Goal: Ask a question: Seek information or help from site administrators or community

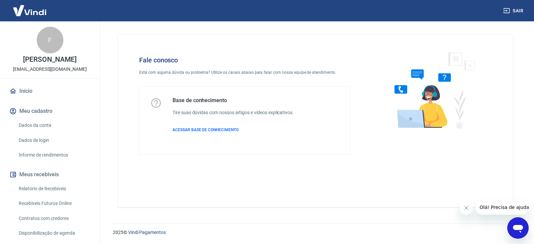
click at [518, 226] on icon "Abrir janela de mensagens" at bounding box center [518, 229] width 10 height 8
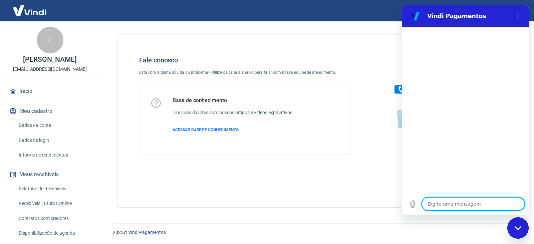
type textarea "b"
type textarea "x"
type textarea "bo"
type textarea "x"
type textarea "bom"
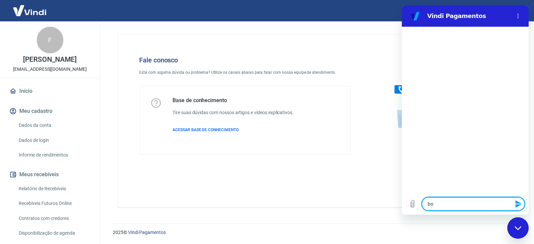
type textarea "x"
type textarea "bom"
type textarea "x"
type textarea "bom d"
type textarea "x"
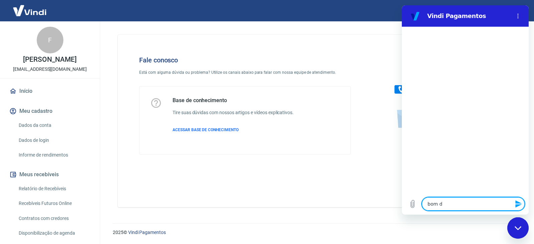
type textarea "bom di"
type textarea "x"
type textarea "bom dia"
type textarea "x"
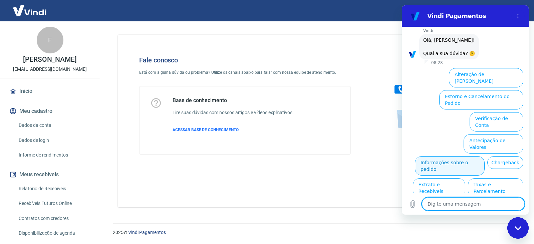
scroll to position [40, 0]
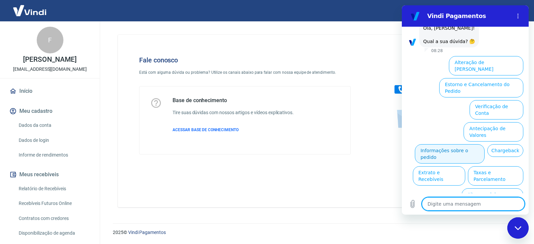
click at [477, 144] on button "Informações sobre o pedido" at bounding box center [450, 153] width 70 height 19
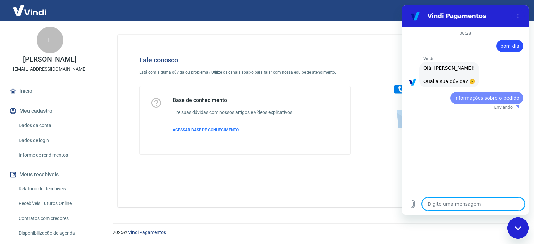
scroll to position [0, 0]
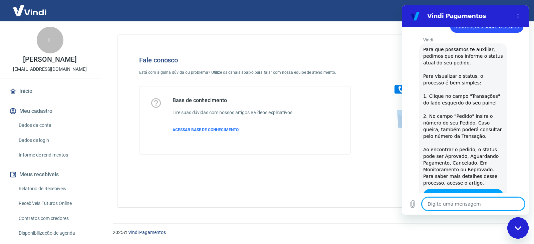
type textarea "x"
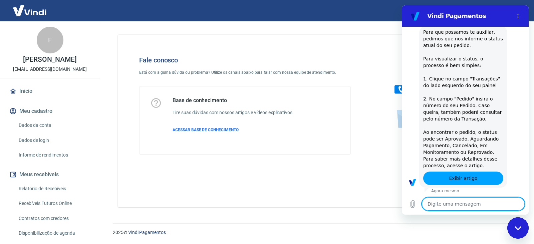
click at [459, 203] on textarea at bounding box center [473, 203] width 103 height 13
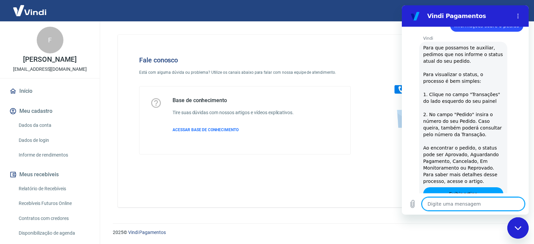
scroll to position [56, 0]
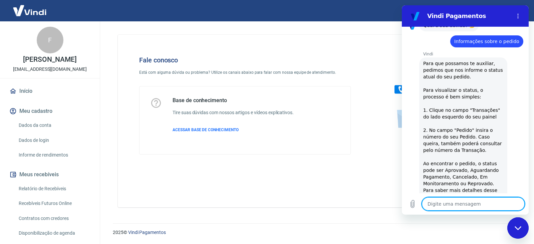
click at [459, 204] on textarea at bounding box center [473, 203] width 103 height 13
type textarea "f"
type textarea "x"
type textarea "fa"
type textarea "x"
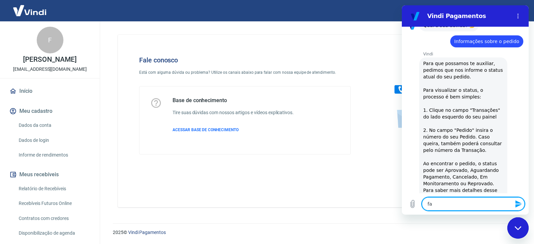
type textarea "fal"
type textarea "x"
type textarea "fala"
type textarea "x"
type textarea "falar"
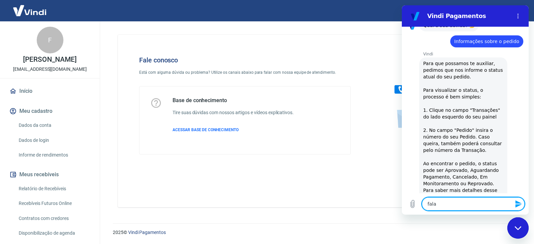
type textarea "x"
type textarea "falar"
type textarea "x"
type textarea "falar c"
type textarea "x"
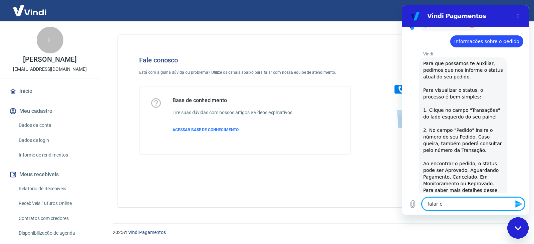
type textarea "falar co"
type textarea "x"
type textarea "falar com"
type textarea "x"
type textarea "falar com"
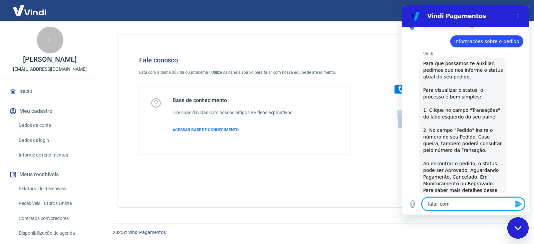
type textarea "x"
type textarea "falar com a"
type textarea "x"
type textarea "falar com at"
type textarea "x"
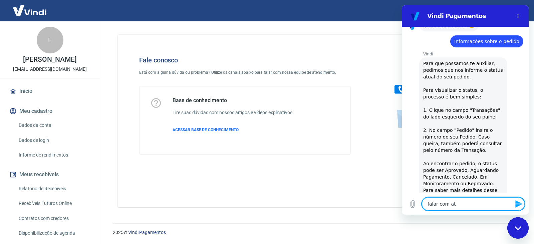
type textarea "falar com ate"
type textarea "x"
type textarea "falar com aten"
type textarea "x"
type textarea "falar com atend"
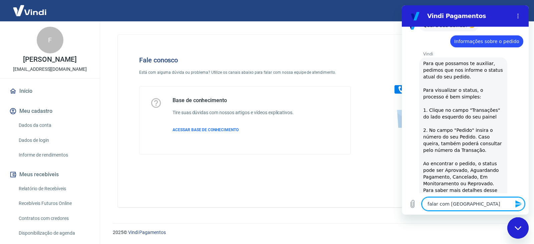
type textarea "x"
type textarea "falar com atende"
type textarea "x"
type textarea "falar com atenden"
type textarea "x"
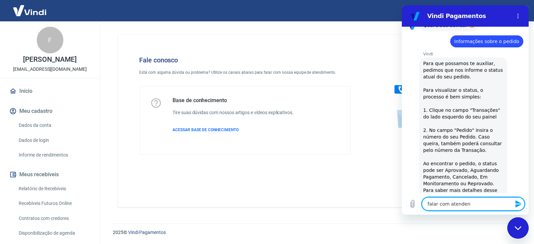
type textarea "falar com atendent"
type textarea "x"
type textarea "falar com atendente"
type textarea "x"
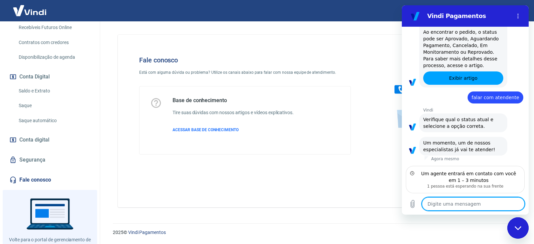
scroll to position [200, 0]
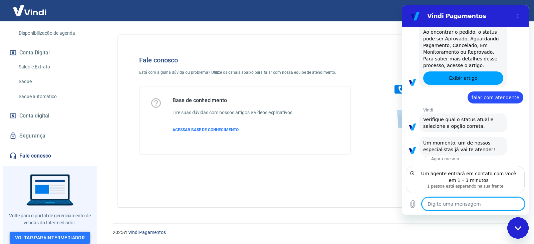
click at [62, 236] on link "Voltar para Intermediador" at bounding box center [50, 238] width 81 height 12
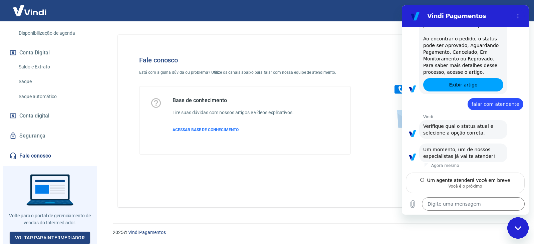
scroll to position [181, 0]
type textarea "x"
click at [466, 202] on textarea at bounding box center [473, 203] width 103 height 13
type textarea "o"
type textarea "x"
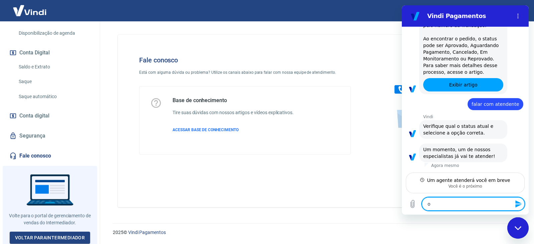
type textarea "ok"
type textarea "x"
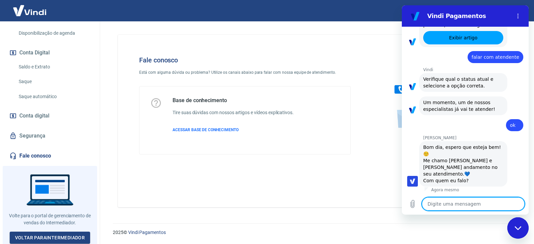
scroll to position [229, 0]
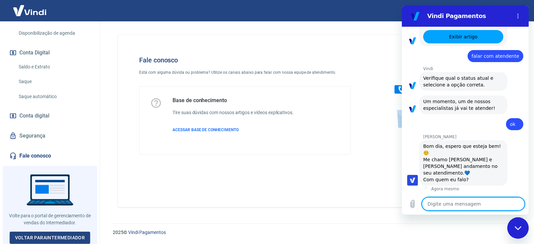
type textarea "x"
click at [460, 204] on textarea at bounding box center [473, 203] width 103 height 13
type textarea "m"
type textarea "x"
type textarea "me"
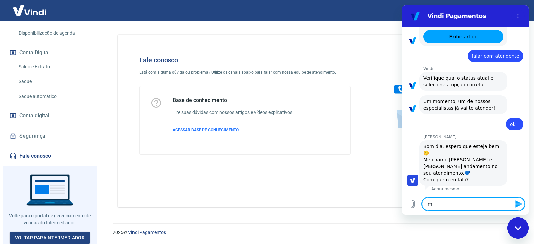
type textarea "x"
type textarea "meu"
type textarea "x"
type textarea "meu"
type textarea "x"
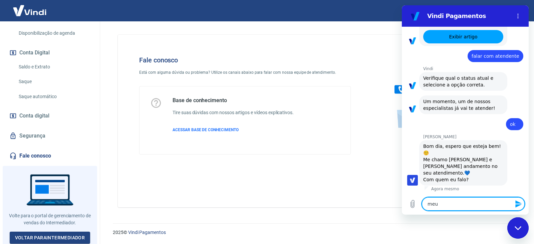
type textarea "meu n"
type textarea "x"
type textarea "meu no"
type textarea "x"
type textarea "meu nom"
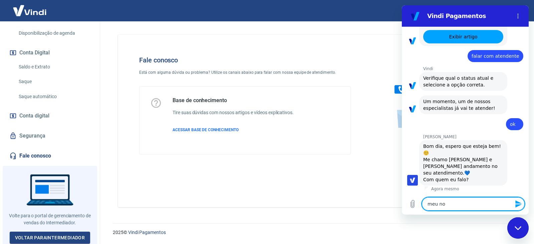
type textarea "x"
type textarea "meu nome"
type textarea "x"
type textarea "meu nome"
type textarea "x"
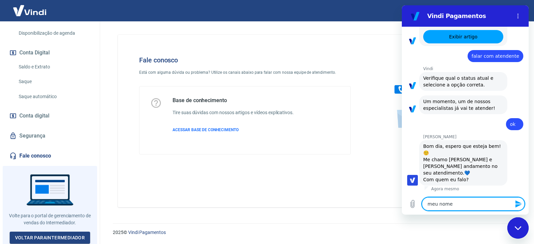
type textarea "meu nome é"
type textarea "x"
type textarea "meu nome é"
type textarea "x"
type textarea "meu nome é F"
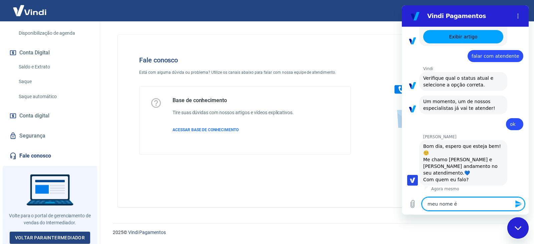
type textarea "x"
type textarea "meu nome é Fl"
type textarea "x"
type textarea "meu nome é Fla"
type textarea "x"
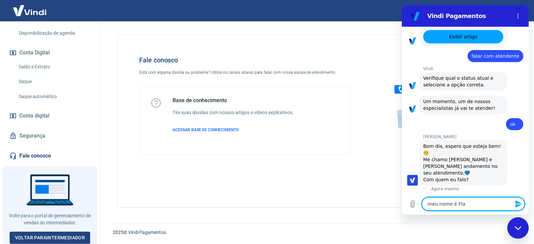
type textarea "meu nome é Flav"
type textarea "x"
type textarea "meu nome é Flavi"
type textarea "x"
type textarea "meu nome é Flavio"
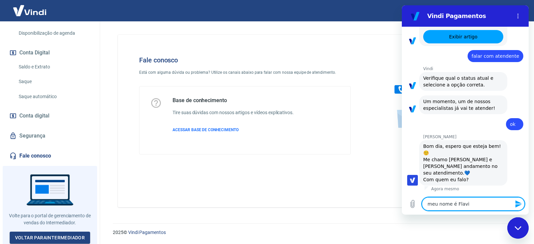
type textarea "x"
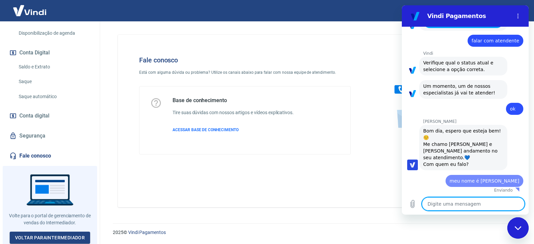
type textarea "x"
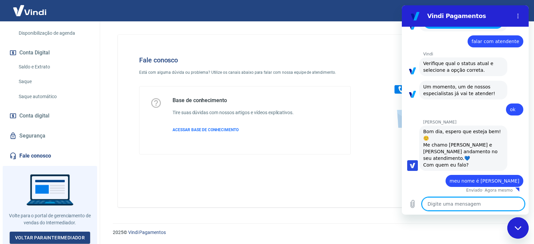
scroll to position [245, 0]
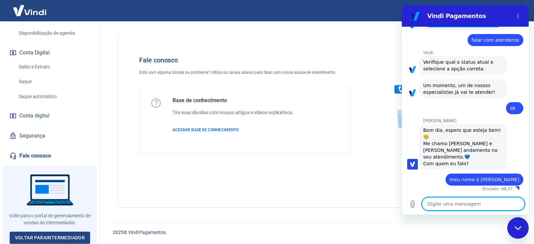
type textarea "e"
type textarea "x"
type textarea "es"
type textarea "x"
type textarea "ess"
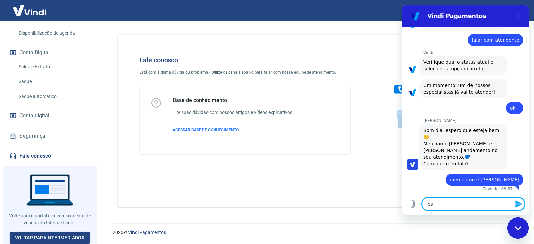
type textarea "x"
type textarea "esse"
type textarea "x"
type textarea "esse"
type textarea "x"
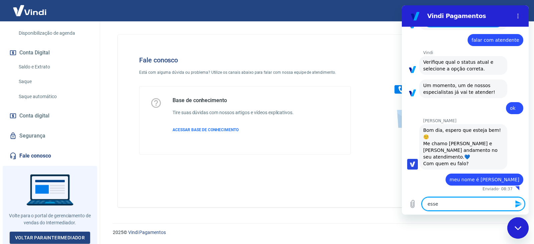
type textarea "esse c"
type textarea "x"
type textarea "esse cl"
type textarea "x"
type textarea "esse cli"
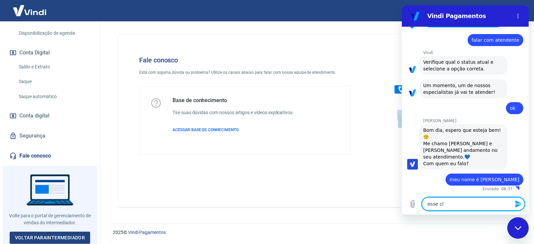
type textarea "x"
type textarea "esse clie"
type textarea "x"
type textarea "esse clien"
type textarea "x"
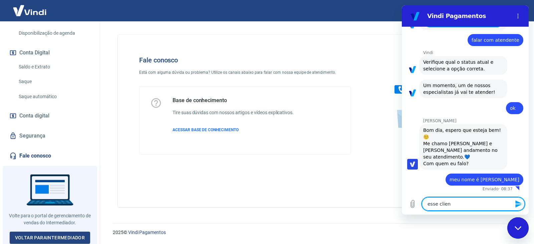
type textarea "esse client"
type textarea "x"
type textarea "esse cliente"
type textarea "x"
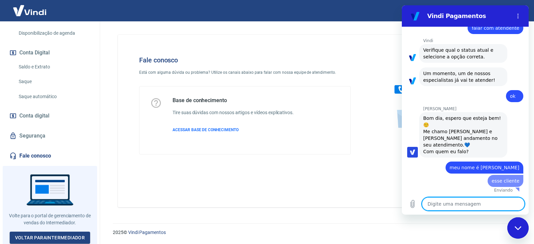
type textarea "x"
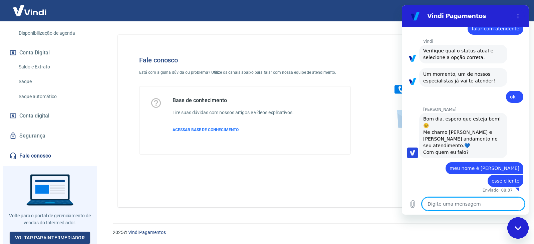
paste textarea "TRANSAÇÃO 223303984"
type textarea "TRANSAÇÃO 223303984"
type textarea "x"
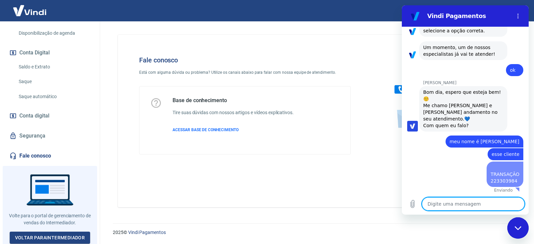
type textarea "x"
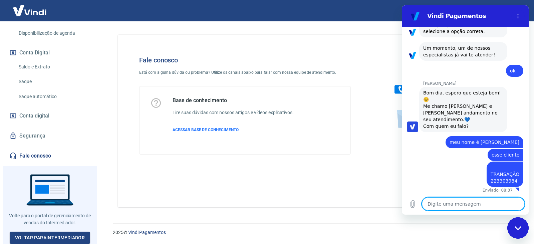
scroll to position [284, 0]
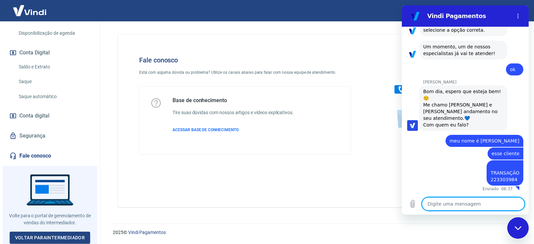
type textarea "j"
type textarea "x"
type textarea "ja"
type textarea "x"
type textarea "ja"
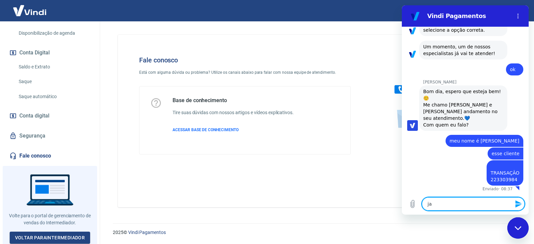
type textarea "x"
type textarea "ja c"
type textarea "x"
type textarea "ja co"
type textarea "x"
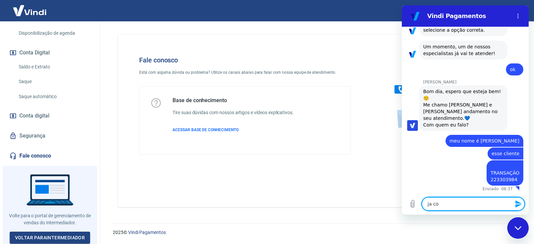
type textarea "ja com"
type textarea "x"
type textarea "ja comp"
type textarea "x"
type textarea "ja compr"
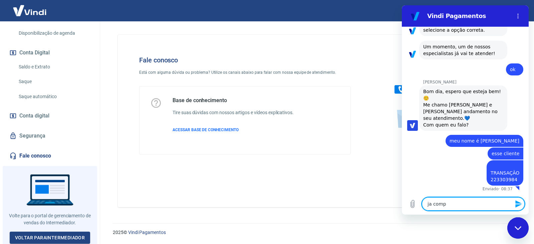
type textarea "x"
type textarea "ja compro"
type textarea "x"
type textarea "ja comprou"
type textarea "x"
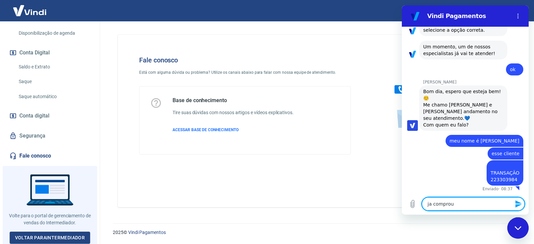
type textarea "ja comprou"
type textarea "x"
type textarea "ja comprou 4"
type textarea "x"
type textarea "ja comprou 4"
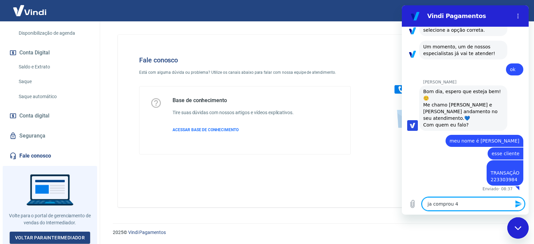
type textarea "x"
type textarea "ja comprou 4 v"
type textarea "x"
type textarea "ja comprou 4 ve"
type textarea "x"
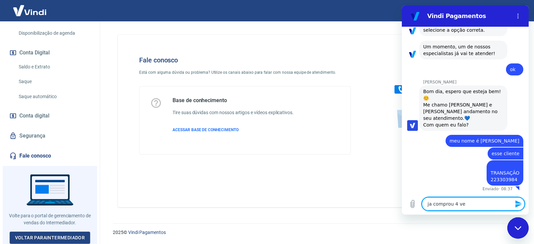
type textarea "ja comprou 4 vez"
type textarea "x"
type textarea "ja comprou 4 veze"
type textarea "x"
type textarea "ja comprou 4 vezes"
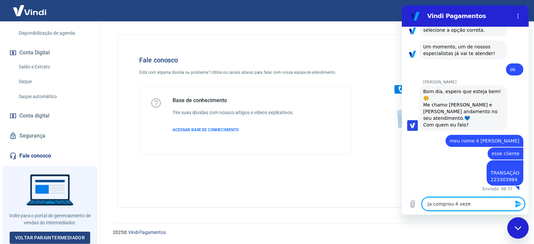
type textarea "x"
type textarea "ja comprou 4 vezes"
type textarea "x"
type textarea "ja comprou 4 vezes e"
type textarea "x"
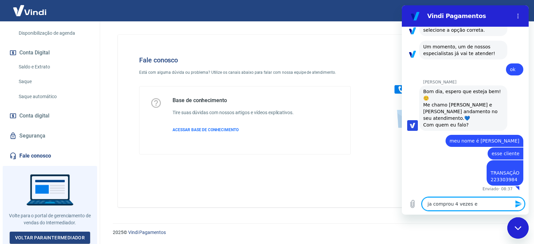
type textarea "ja comprou 4 vezes e"
type textarea "x"
type textarea "ja comprou 4 vezes e v"
type textarea "x"
type textarea "ja comprou 4 vezes e vo"
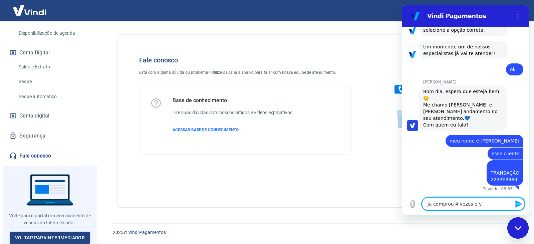
type textarea "x"
type textarea "ja comprou 4 vezes e voc"
type textarea "x"
type textarea "ja comprou 4 vezes e voce"
type textarea "x"
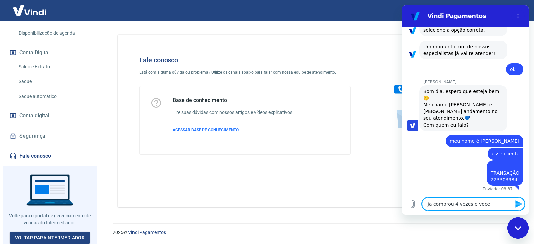
type textarea "ja comprou 4 vezes e voces"
type textarea "x"
type textarea "ja comprou 4 vezes e voces"
type textarea "x"
type textarea "ja comprou 4 vezes e voces n"
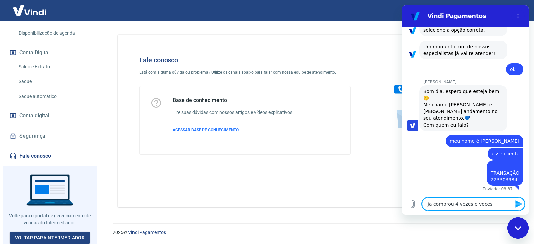
type textarea "x"
type textarea "ja comprou 4 vezes e voces na"
type textarea "x"
type textarea "ja comprou 4 vezes e voces nao"
type textarea "x"
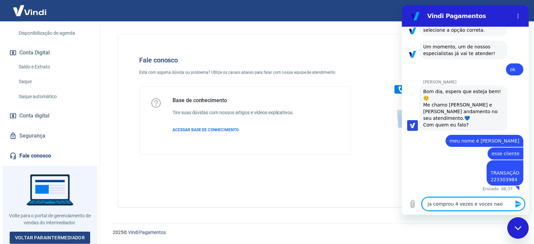
type textarea "ja comprou 4 vezes e voces nao"
type textarea "x"
type textarea "ja comprou 4 vezes e voces nao a"
type textarea "x"
type textarea "ja comprou 4 vezes e voces nao ap"
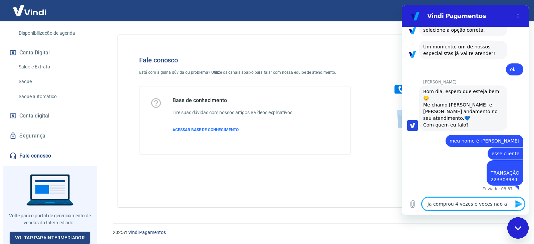
type textarea "x"
type textarea "ja comprou 4 vezes e voces nao apr"
type textarea "x"
type textarea "ja comprou 4 vezes e voces nao apro"
type textarea "x"
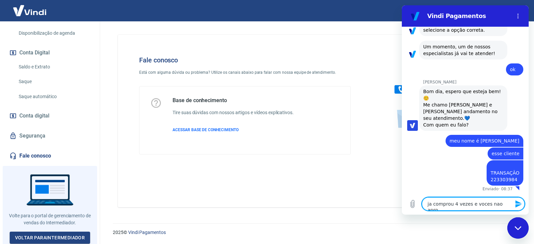
type textarea "ja comprou 4 vezes e voces nao aprov"
type textarea "x"
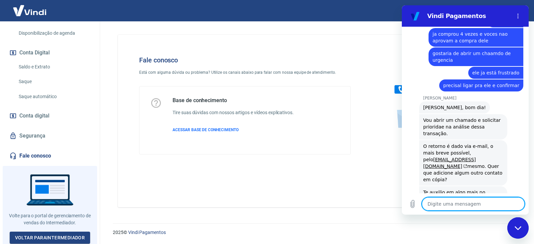
scroll to position [468, 0]
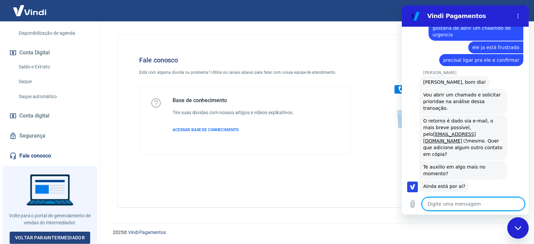
click at [461, 206] on textarea at bounding box center [473, 203] width 103 height 13
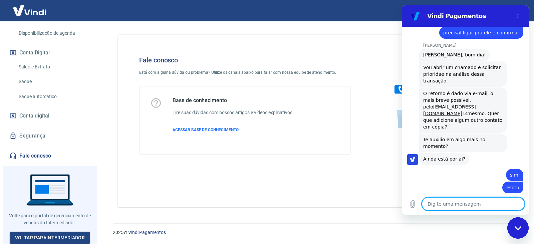
scroll to position [496, 0]
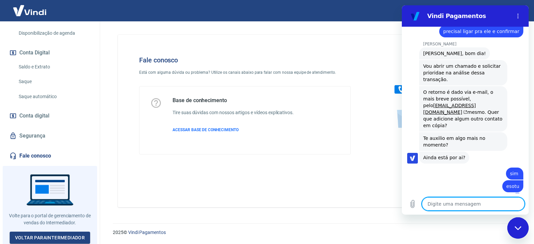
click at [466, 204] on textarea at bounding box center [473, 203] width 103 height 13
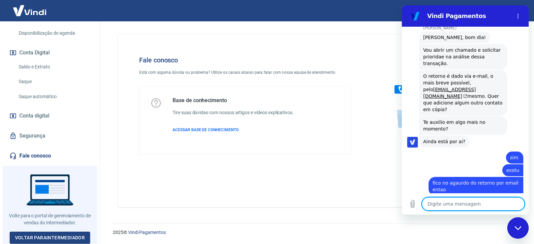
scroll to position [528, 0]
